Goal: Information Seeking & Learning: Find specific fact

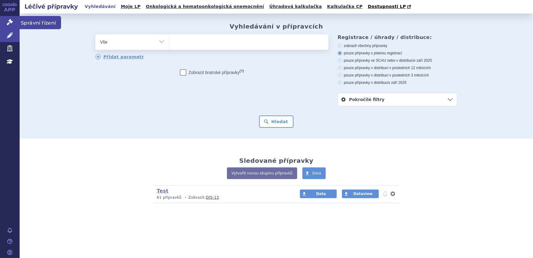
drag, startPoint x: 11, startPoint y: 21, endPoint x: 16, endPoint y: 23, distance: 5.4
click at [11, 21] on icon at bounding box center [10, 22] width 6 height 6
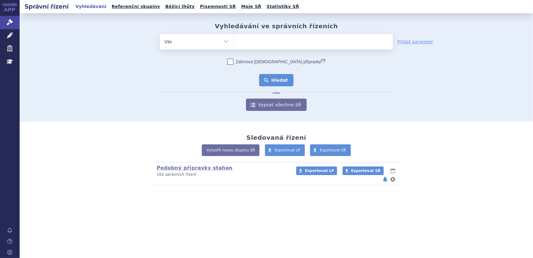
type input "SUKLS166659/2025"
select select "SUKLS166659/2025"
click at [277, 80] on button "Hledat" at bounding box center [276, 80] width 35 height 12
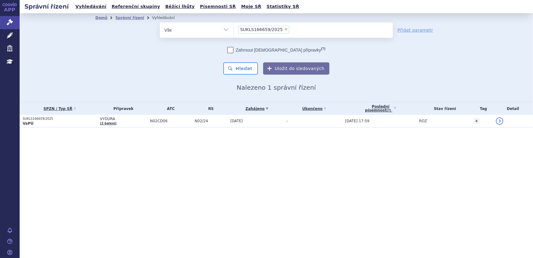
click at [171, 123] on td "N02CD06" at bounding box center [169, 121] width 45 height 13
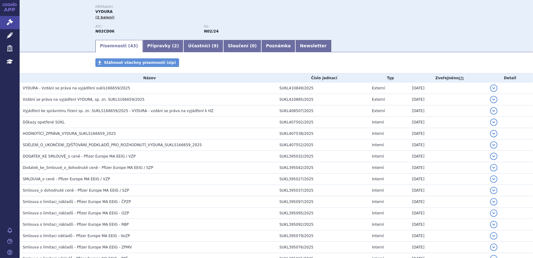
scroll to position [55, 0]
